Goal: Information Seeking & Learning: Learn about a topic

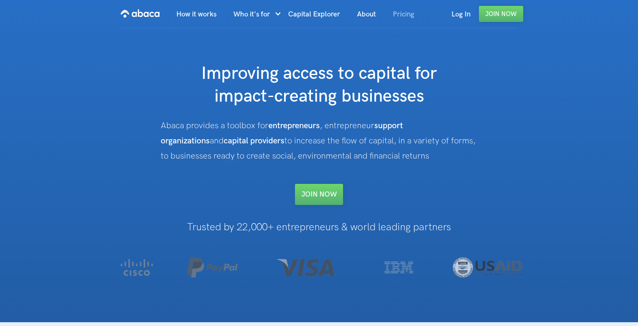
click at [399, 14] on link "Pricing" at bounding box center [404, 14] width 38 height 29
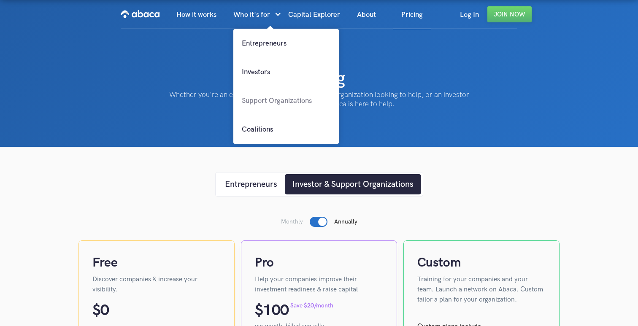
click at [268, 103] on link "Support Organizations" at bounding box center [287, 101] width 106 height 29
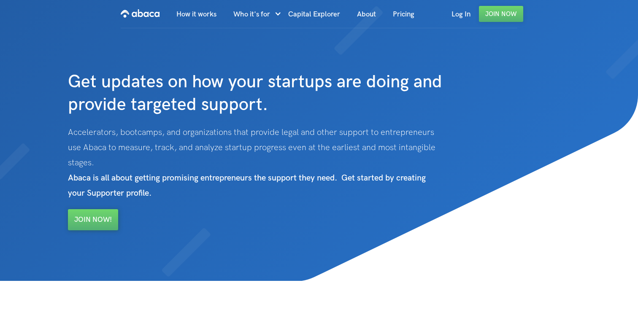
click at [154, 10] on img "home" at bounding box center [140, 14] width 39 height 14
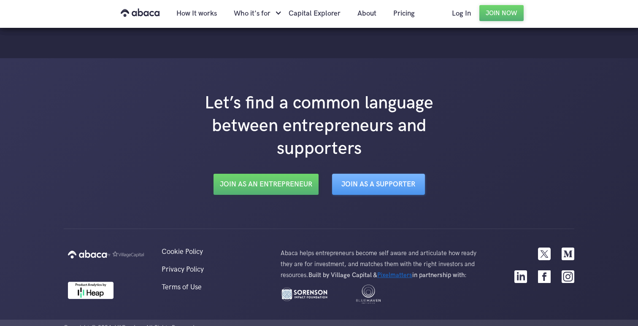
scroll to position [1436, 0]
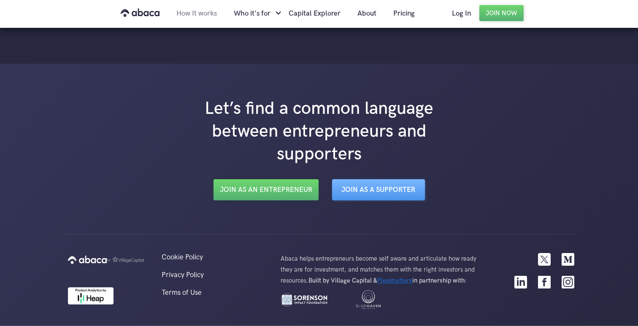
click at [213, 6] on link "How It works" at bounding box center [196, 13] width 57 height 29
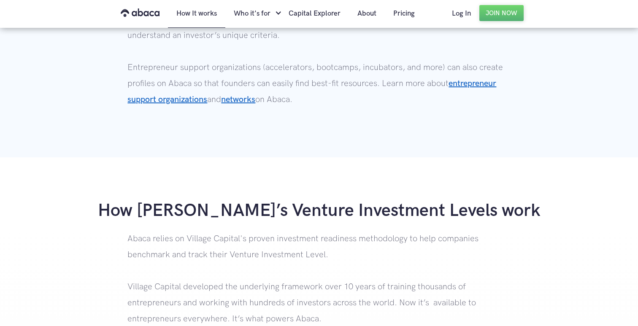
scroll to position [663, 0]
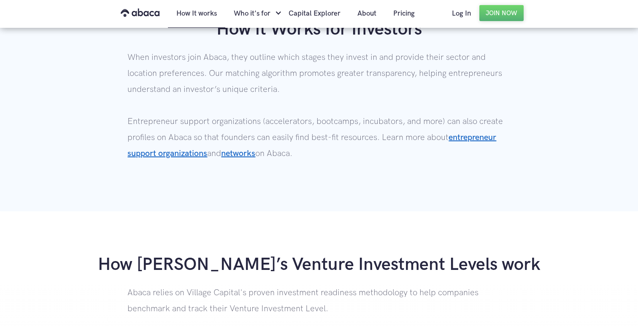
click at [298, 132] on p "When investors join Abaca, they outline which stages they invest in and provide…" at bounding box center [319, 113] width 383 height 128
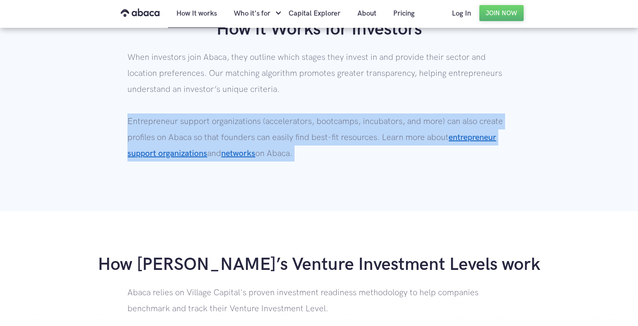
click at [298, 132] on p "When investors join Abaca, they outline which stages they invest in and provide…" at bounding box center [319, 113] width 383 height 128
click at [298, 139] on p "When investors join Abaca, they outline which stages they invest in and provide…" at bounding box center [319, 113] width 383 height 128
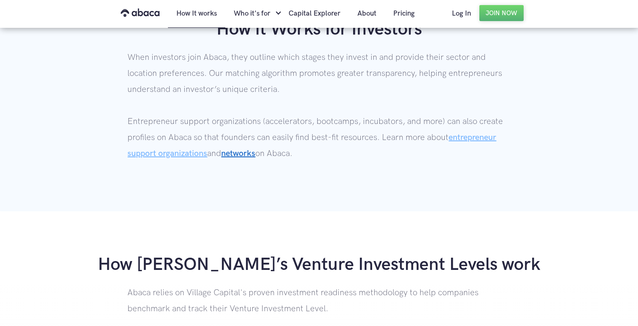
click at [193, 155] on link "entrepreneur support organizations" at bounding box center [312, 146] width 369 height 26
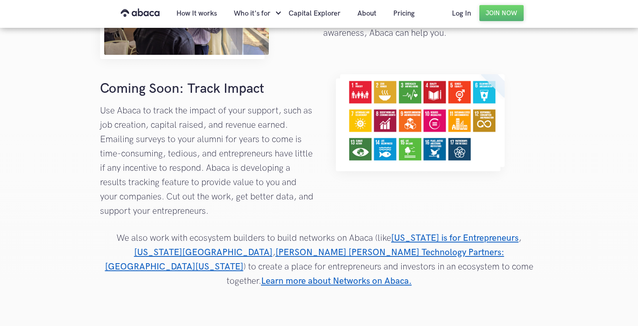
scroll to position [1263, 0]
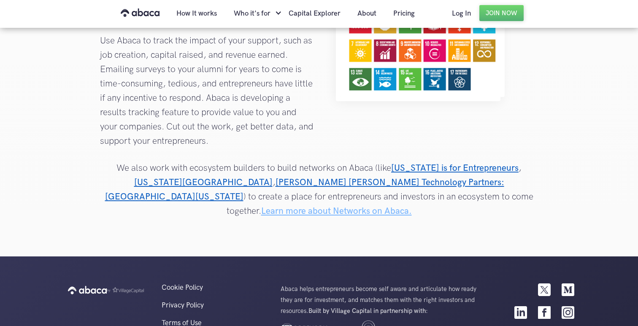
click at [378, 206] on link "Learn more about Networks on Abaca." at bounding box center [336, 211] width 151 height 11
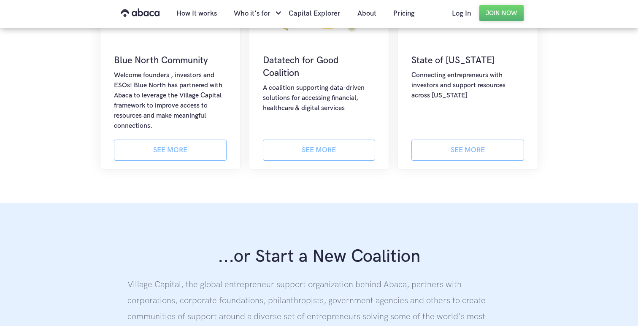
scroll to position [424, 0]
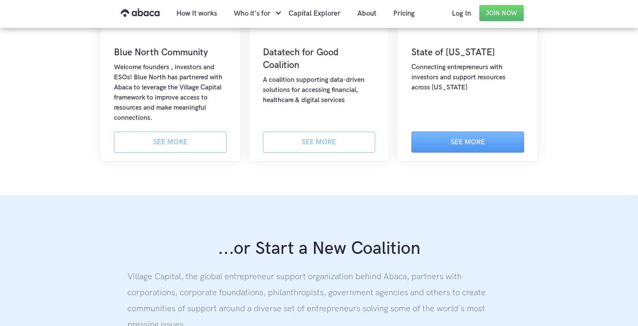
click at [443, 145] on link "See more" at bounding box center [468, 142] width 113 height 21
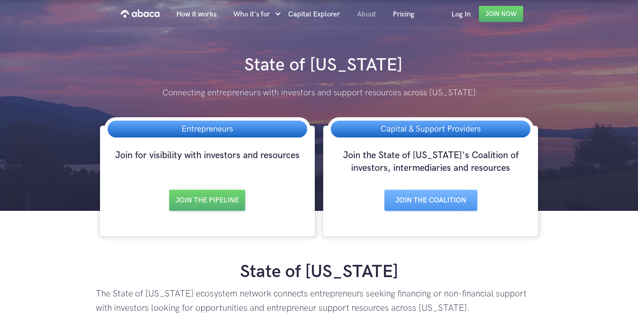
click at [367, 20] on link "About" at bounding box center [367, 14] width 36 height 29
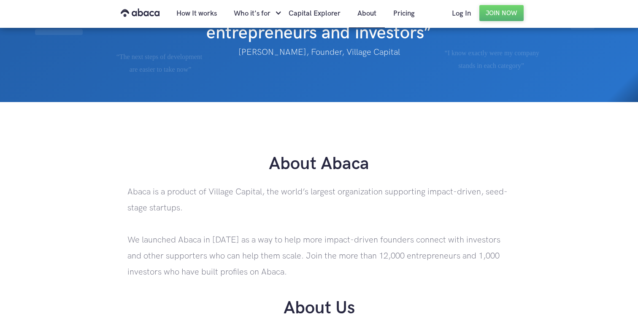
scroll to position [80, 0]
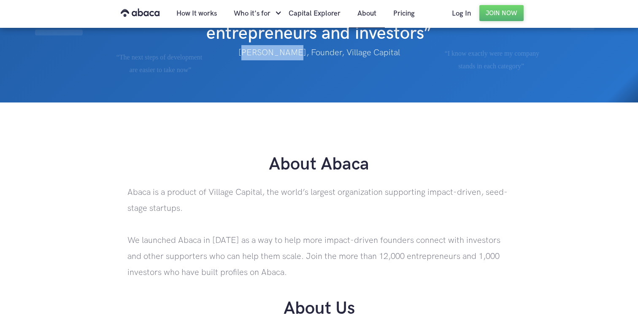
drag, startPoint x: 255, startPoint y: 52, endPoint x: 297, endPoint y: 53, distance: 42.2
click at [297, 53] on p "[PERSON_NAME], Founder, Village Capital" at bounding box center [319, 52] width 383 height 15
click at [296, 53] on p "[PERSON_NAME], Founder, Village Capital" at bounding box center [319, 52] width 383 height 15
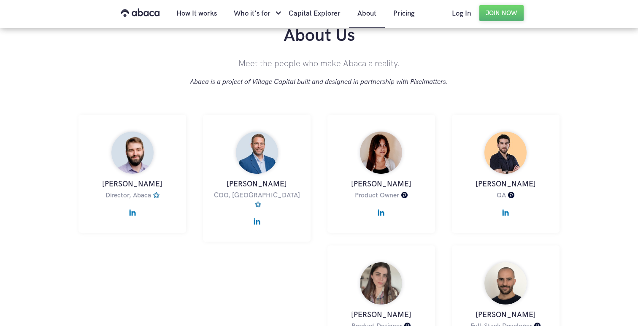
scroll to position [350, 0]
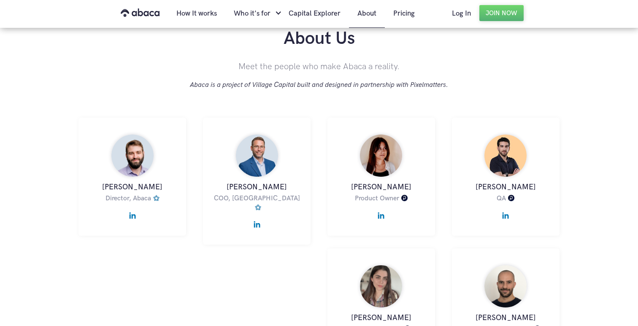
click at [133, 218] on img at bounding box center [132, 213] width 7 height 11
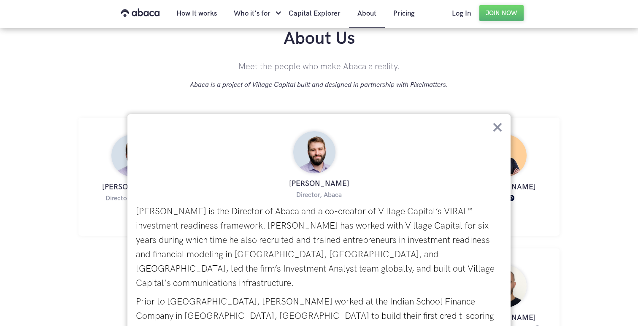
click at [497, 126] on img at bounding box center [497, 127] width 9 height 9
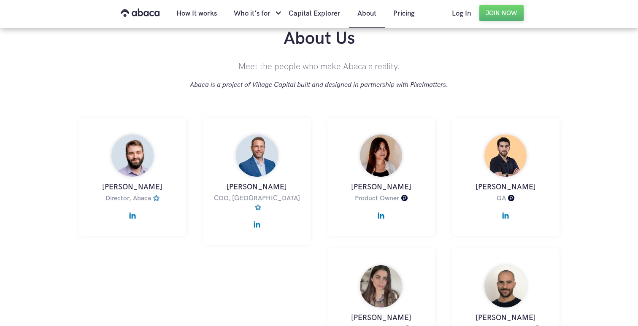
click at [255, 218] on img at bounding box center [257, 222] width 7 height 11
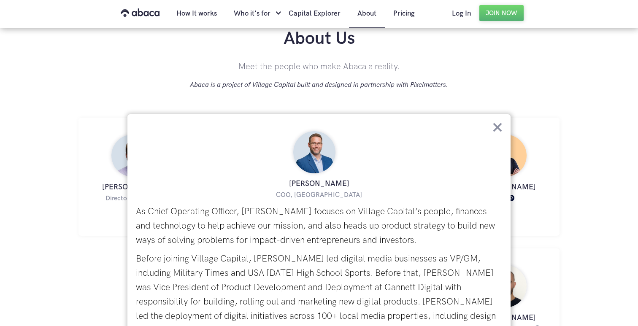
click at [499, 125] on img at bounding box center [497, 127] width 9 height 9
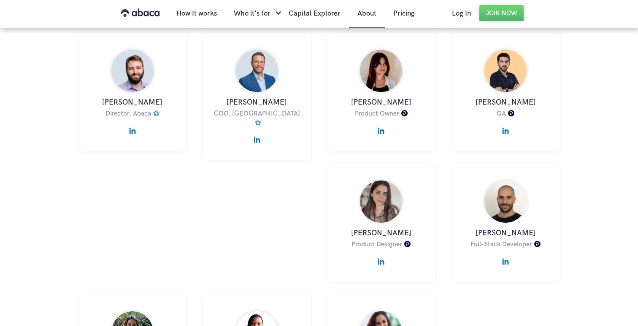
scroll to position [436, 0]
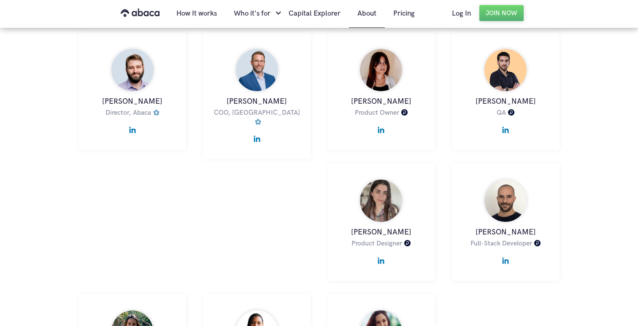
click at [383, 133] on img at bounding box center [381, 127] width 7 height 11
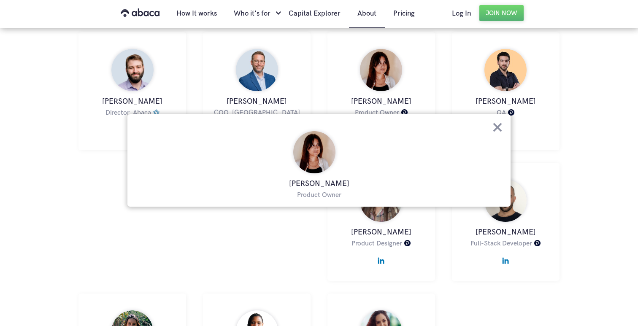
click at [495, 128] on img at bounding box center [497, 127] width 9 height 9
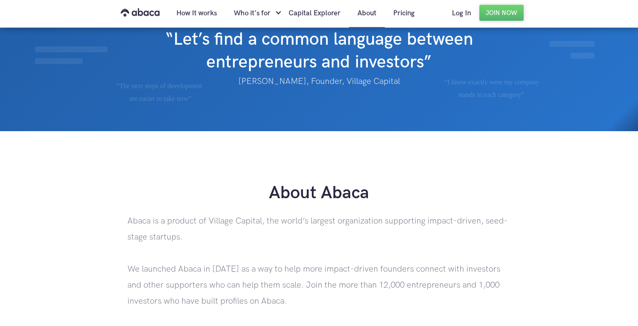
scroll to position [0, 0]
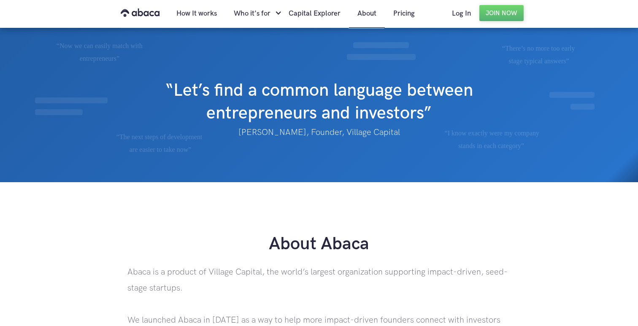
click at [147, 14] on img "home" at bounding box center [140, 13] width 39 height 14
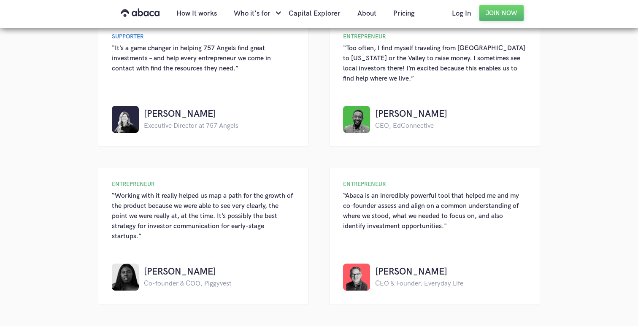
scroll to position [884, 0]
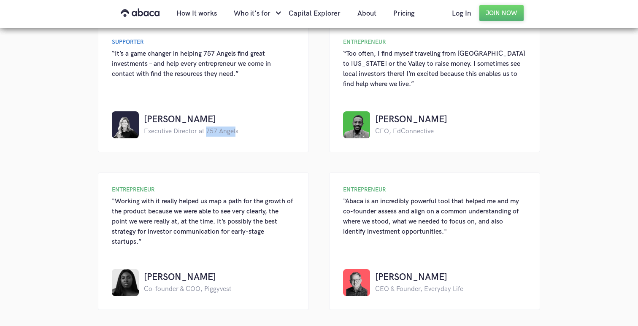
drag, startPoint x: 207, startPoint y: 133, endPoint x: 236, endPoint y: 133, distance: 29.6
click at [236, 133] on div "Executive Director at 757 Angels" at bounding box center [191, 132] width 95 height 10
drag, startPoint x: 241, startPoint y: 135, endPoint x: 207, endPoint y: 131, distance: 33.5
click at [207, 131] on div "SUPPORTER “It’s a game changer in helping 757 Angels find great investments – a…" at bounding box center [203, 89] width 211 height 128
copy div "757 Angels"
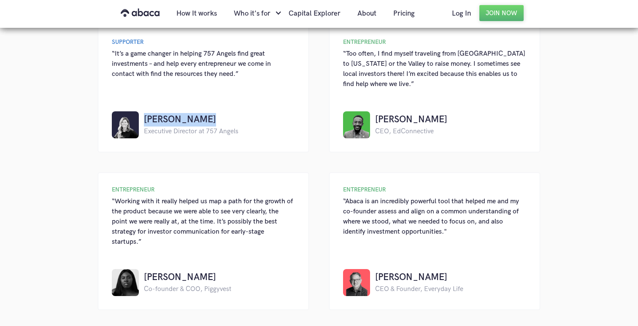
drag, startPoint x: 216, startPoint y: 122, endPoint x: 145, endPoint y: 121, distance: 70.9
click at [145, 121] on h4 "Monique Adams" at bounding box center [191, 120] width 95 height 14
copy h4 "Monique Adams"
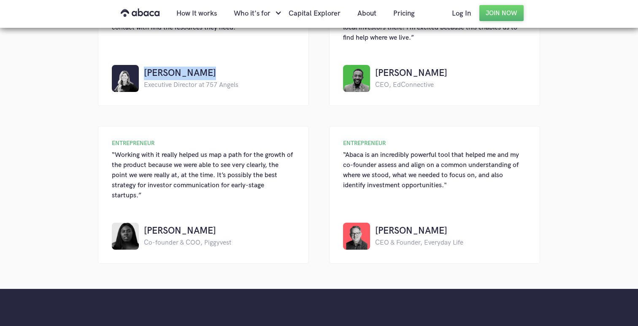
scroll to position [931, 0]
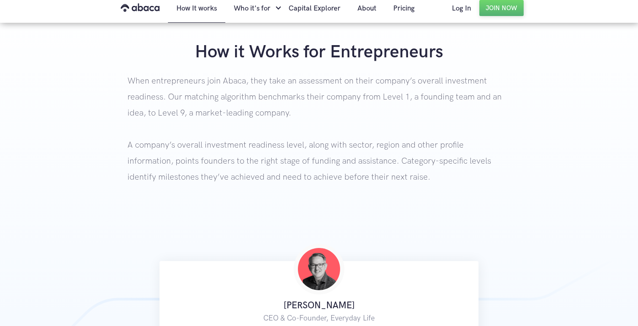
scroll to position [296, 0]
